Goal: Information Seeking & Learning: Learn about a topic

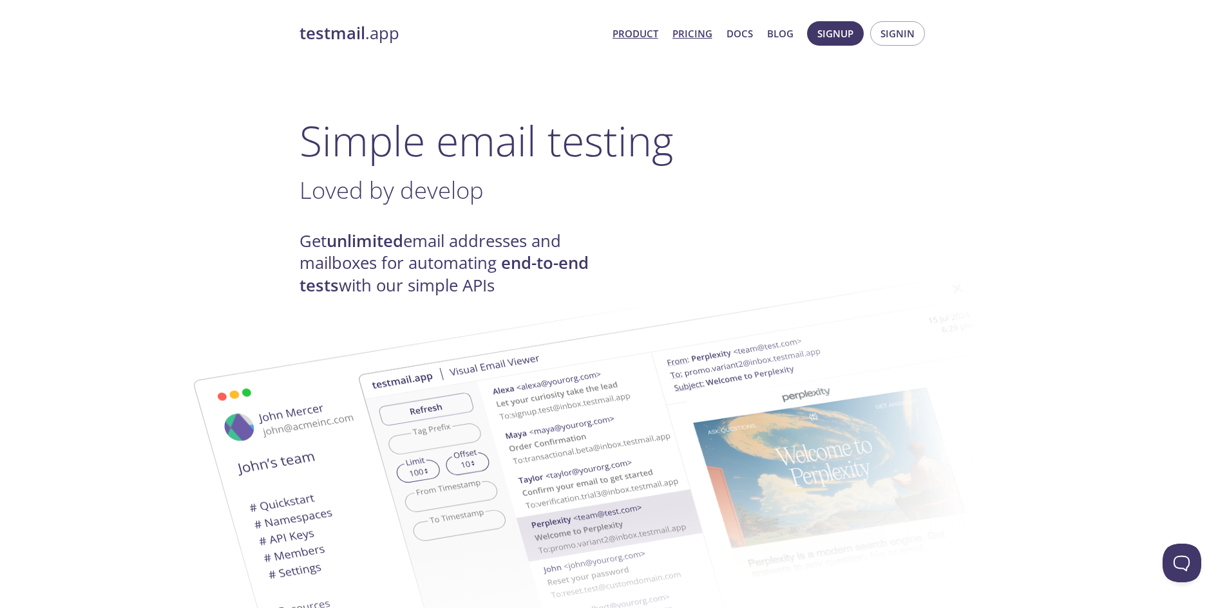
click at [694, 32] on link "Pricing" at bounding box center [692, 33] width 40 height 17
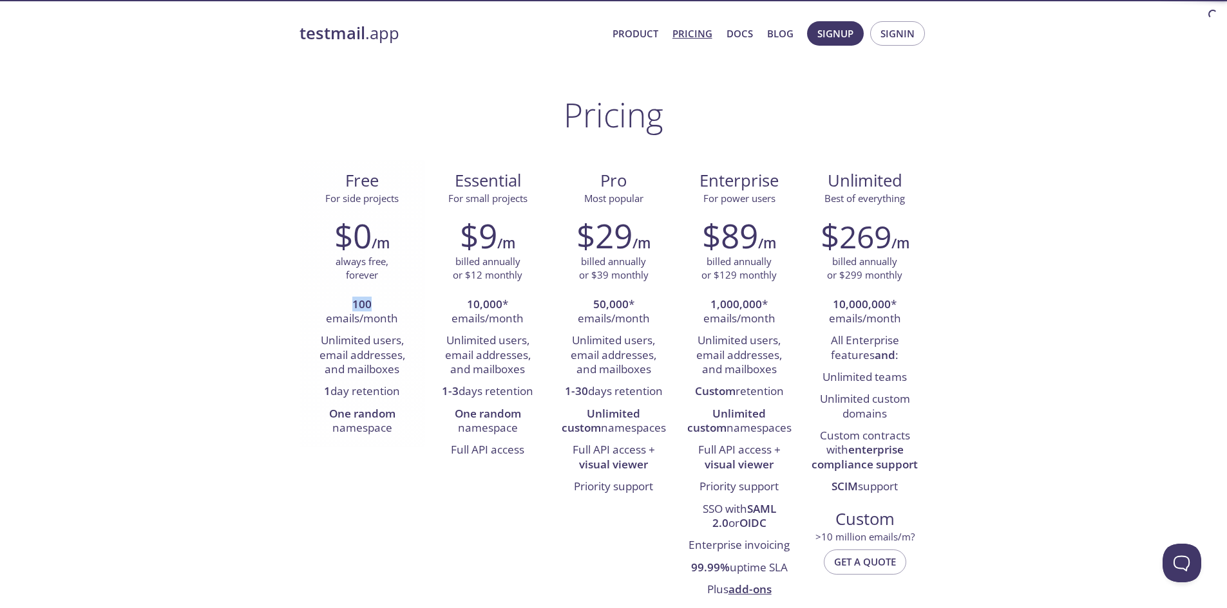
drag, startPoint x: 347, startPoint y: 301, endPoint x: 395, endPoint y: 310, distance: 48.6
click at [395, 310] on li "100 emails/month" at bounding box center [362, 312] width 106 height 37
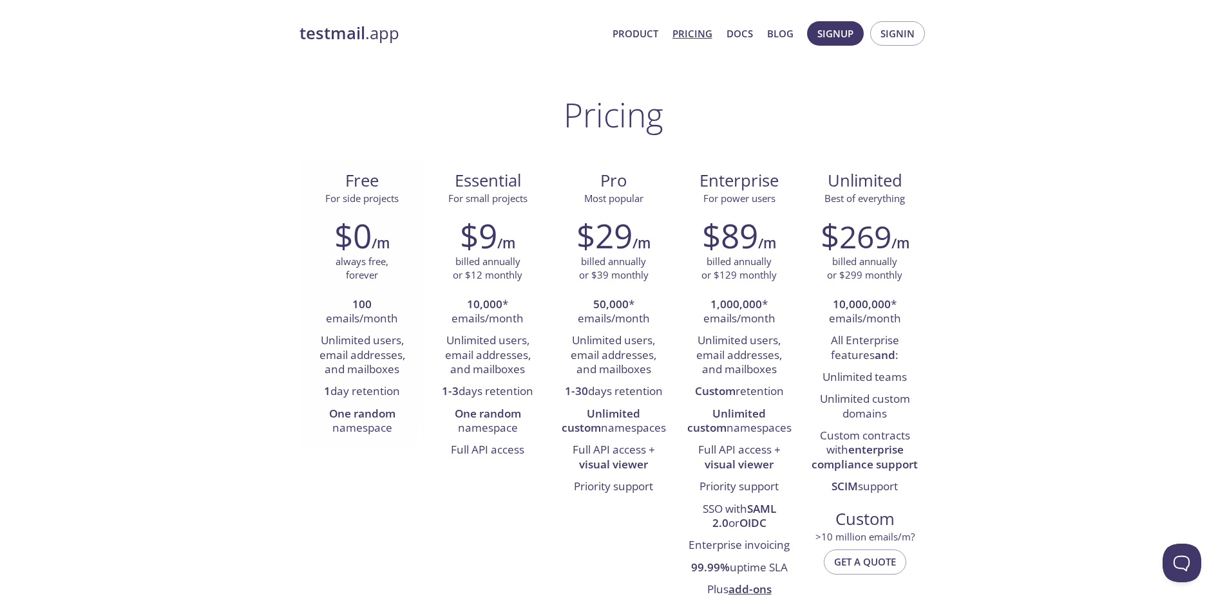
click at [393, 314] on li "100 emails/month" at bounding box center [362, 312] width 106 height 37
drag, startPoint x: 326, startPoint y: 330, endPoint x: 393, endPoint y: 357, distance: 72.2
click at [393, 357] on ul "100 emails/month Unlimited users, email addresses, and mailboxes 1 day retentio…" at bounding box center [362, 367] width 106 height 146
click at [399, 357] on li "Unlimited users, email addresses, and mailboxes" at bounding box center [362, 355] width 106 height 51
drag, startPoint x: 328, startPoint y: 346, endPoint x: 399, endPoint y: 368, distance: 74.1
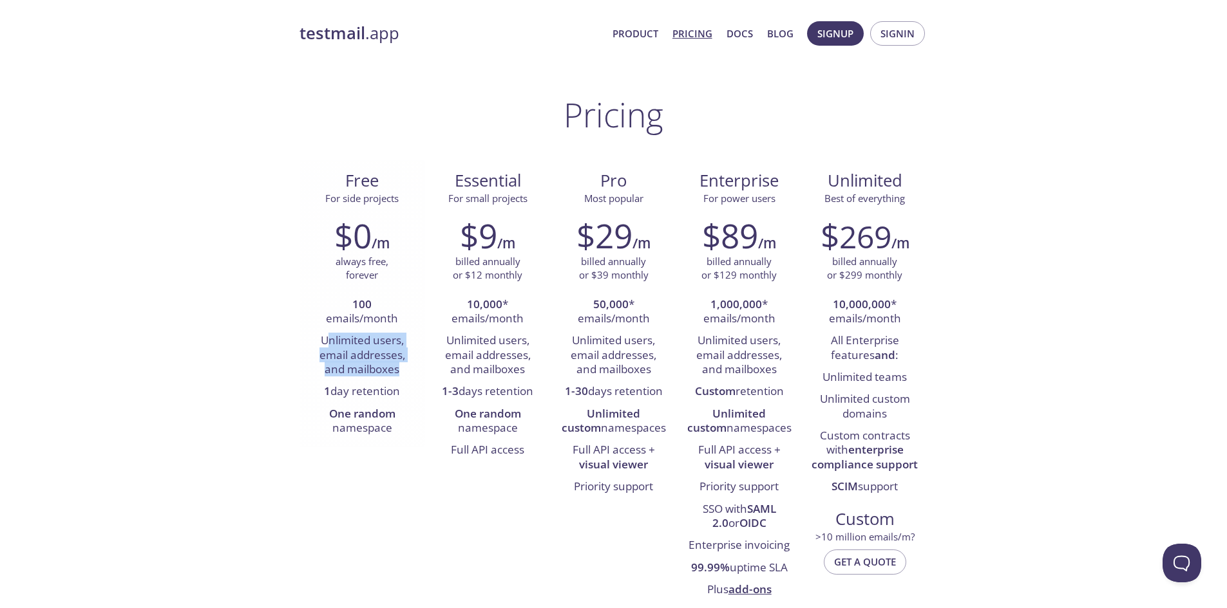
click at [399, 368] on li "Unlimited users, email addresses, and mailboxes" at bounding box center [362, 355] width 106 height 51
drag, startPoint x: 348, startPoint y: 297, endPoint x: 372, endPoint y: 302, distance: 24.4
click at [372, 302] on li "100 emails/month" at bounding box center [362, 312] width 106 height 37
click at [407, 302] on li "100 emails/month" at bounding box center [362, 312] width 106 height 37
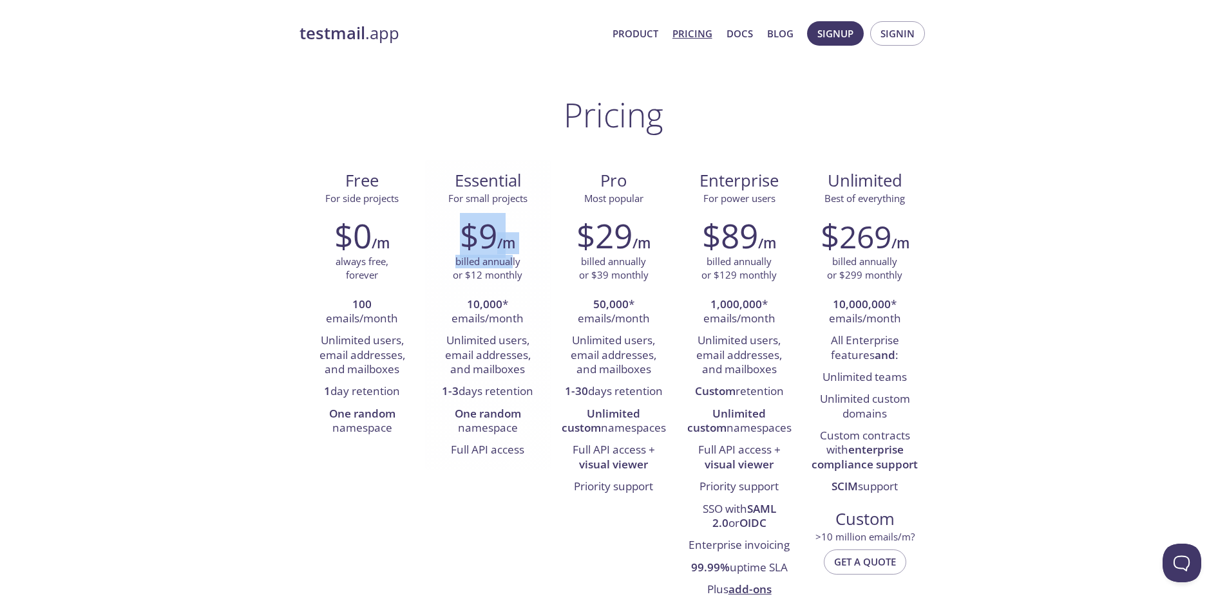
drag, startPoint x: 459, startPoint y: 248, endPoint x: 514, endPoint y: 263, distance: 57.3
click at [514, 263] on div "$9 /m billed annually or $12 monthly 10,000 * emails/month Unlimited users, ema…" at bounding box center [488, 339] width 126 height 262
click at [524, 255] on div "billed annually or $12 monthly" at bounding box center [488, 269] width 106 height 28
drag, startPoint x: 525, startPoint y: 241, endPoint x: 463, endPoint y: 238, distance: 61.9
click at [463, 238] on div "$9 /m" at bounding box center [488, 235] width 106 height 39
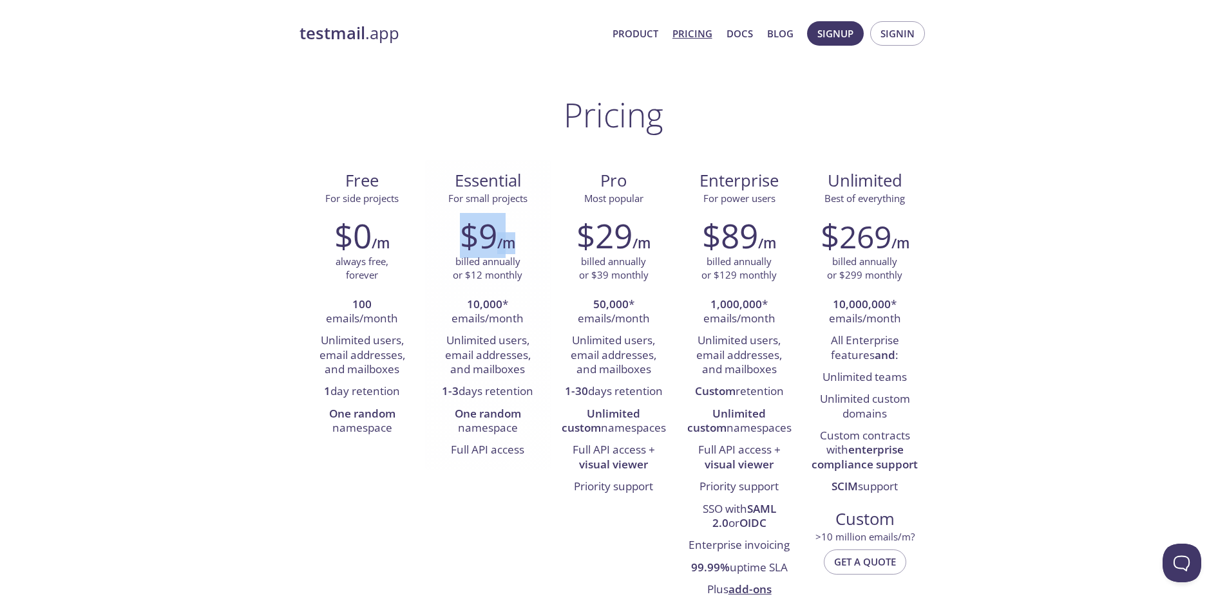
drag, startPoint x: 524, startPoint y: 248, endPoint x: 520, endPoint y: 256, distance: 9.2
click at [524, 249] on div "$9 /m" at bounding box center [488, 235] width 106 height 39
drag, startPoint x: 469, startPoint y: 294, endPoint x: 515, endPoint y: 303, distance: 46.5
click at [515, 303] on li "10,000 * emails/month" at bounding box center [488, 312] width 106 height 37
click at [516, 312] on li "10,000 * emails/month" at bounding box center [488, 312] width 106 height 37
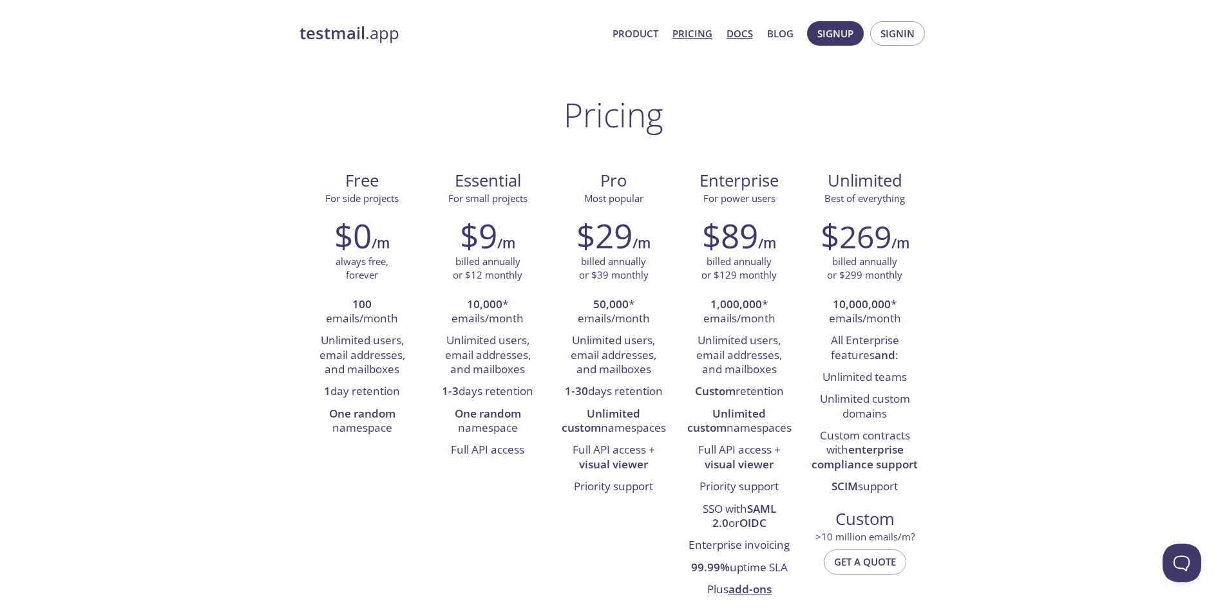
click at [752, 32] on link "Docs" at bounding box center [739, 33] width 26 height 17
